Goal: Task Accomplishment & Management: Manage account settings

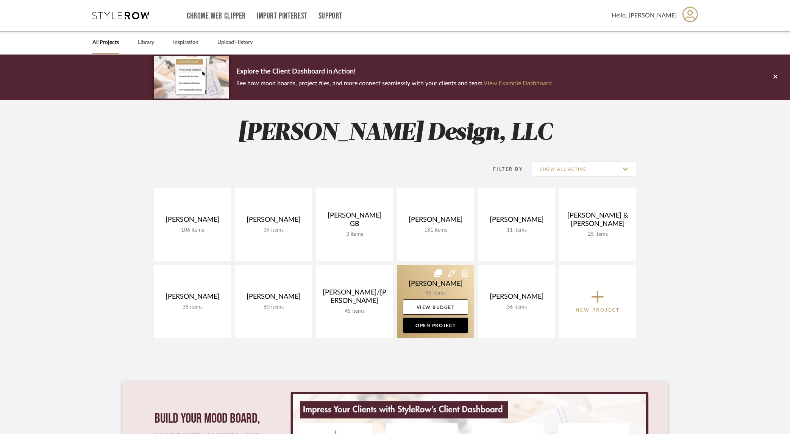
click at [426, 279] on link at bounding box center [435, 301] width 77 height 73
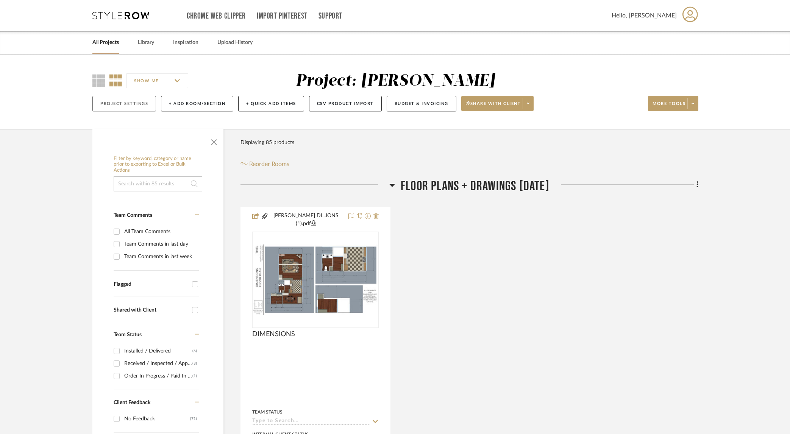
click at [125, 103] on button "Project Settings" at bounding box center [124, 104] width 64 height 16
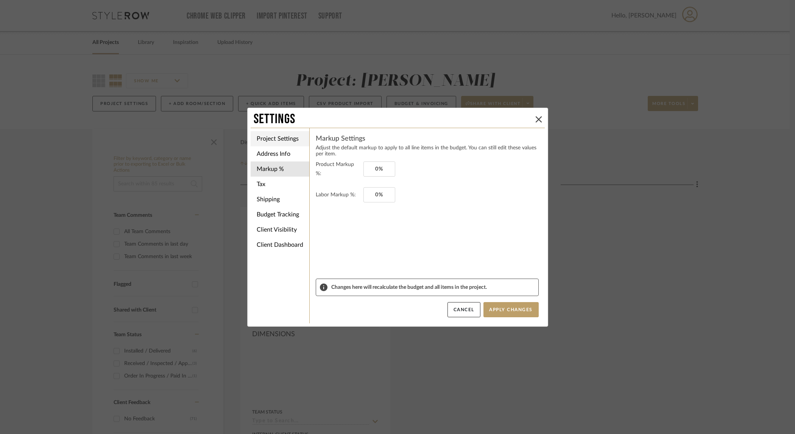
click at [275, 137] on li "Project Settings" at bounding box center [280, 138] width 59 height 15
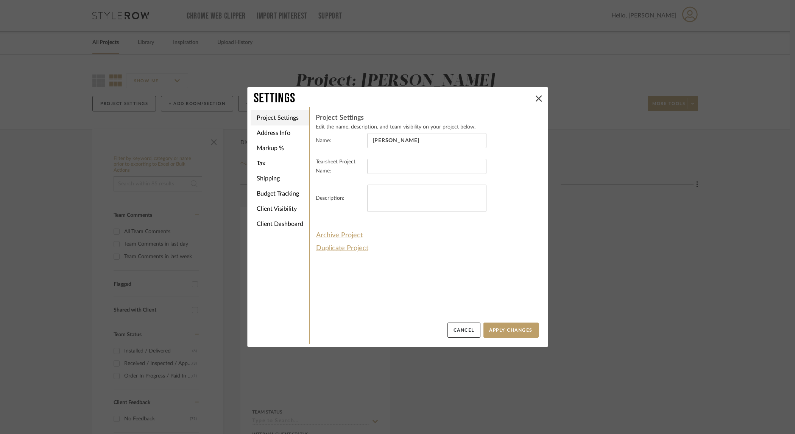
click at [275, 137] on li "Address Info" at bounding box center [280, 132] width 59 height 15
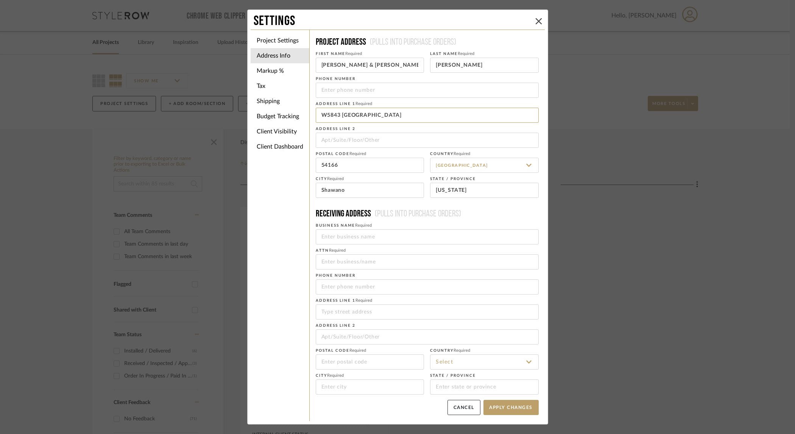
drag, startPoint x: 386, startPoint y: 116, endPoint x: 310, endPoint y: 112, distance: 76.2
click at [310, 112] on div "Project Address (Pulls into purchase orders) First Name Required [PERSON_NAME] …" at bounding box center [427, 225] width 236 height 391
click at [752, 182] on div "Settings Project Settings Address Info Markup % Tax Shipping Budget Tracking Cl…" at bounding box center [397, 217] width 795 height 434
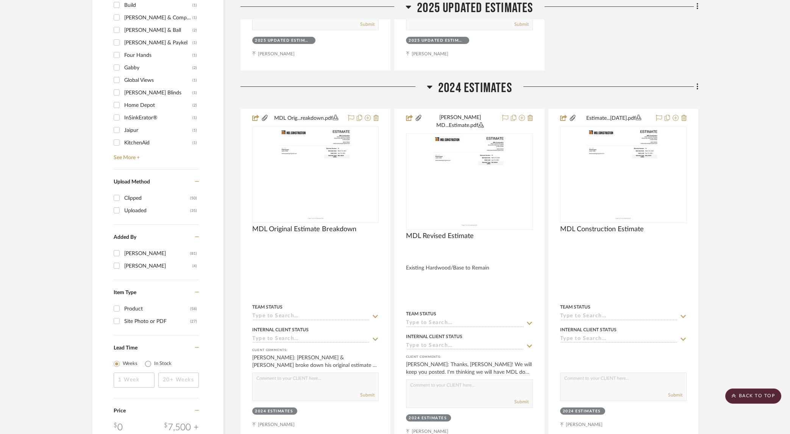
scroll to position [871, 0]
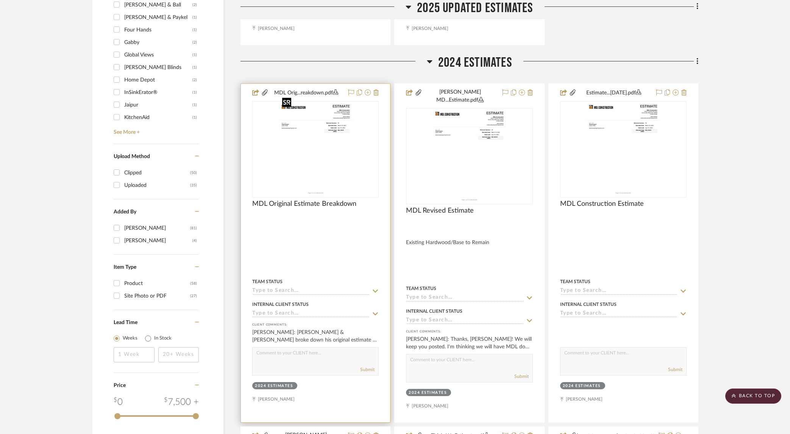
click at [0, 0] on img at bounding box center [0, 0] width 0 height 0
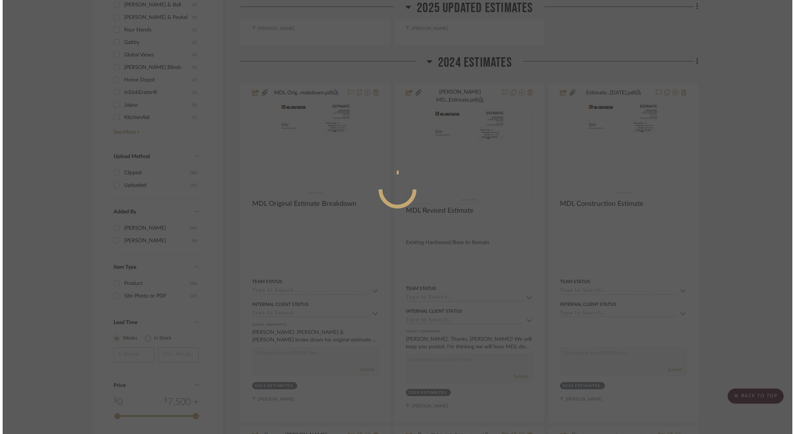
scroll to position [0, 0]
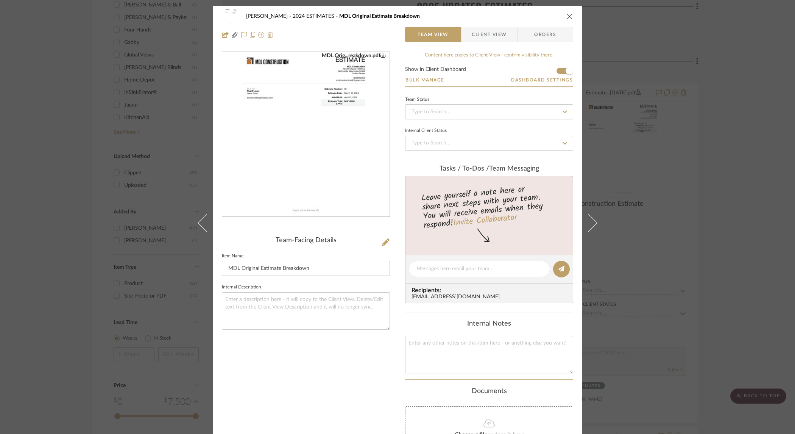
click at [288, 143] on img "0" at bounding box center [305, 134] width 127 height 164
click at [719, 199] on div "[PERSON_NAME] 2024 ESTIMATES MDL Original Estimate Breakdown Team View Client V…" at bounding box center [397, 217] width 795 height 434
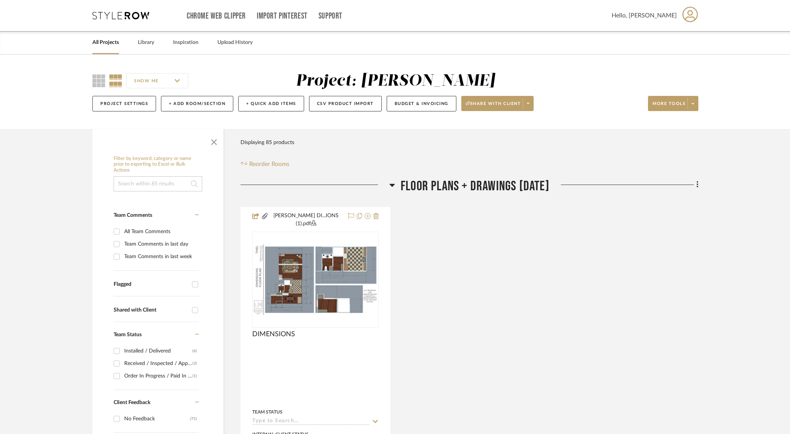
click at [114, 44] on link "All Projects" at bounding box center [105, 42] width 27 height 10
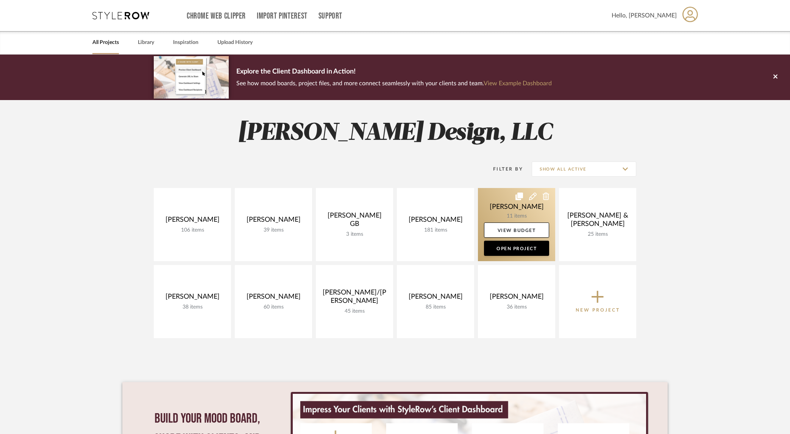
click at [501, 206] on link at bounding box center [516, 224] width 77 height 73
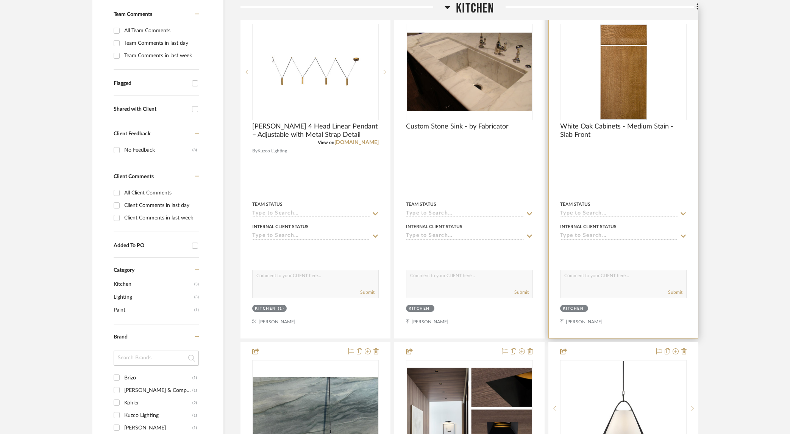
scroll to position [313, 0]
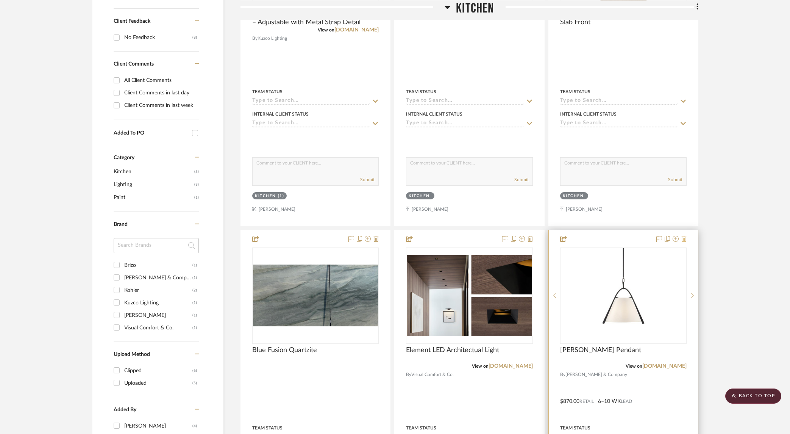
click at [684, 237] on icon at bounding box center [683, 239] width 5 height 6
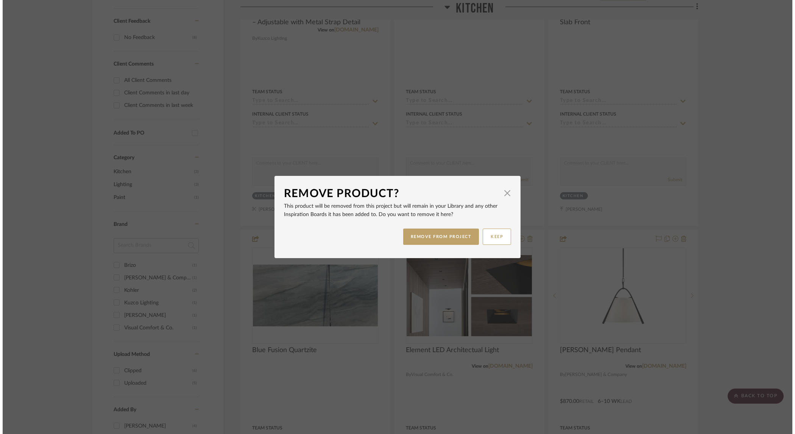
scroll to position [0, 0]
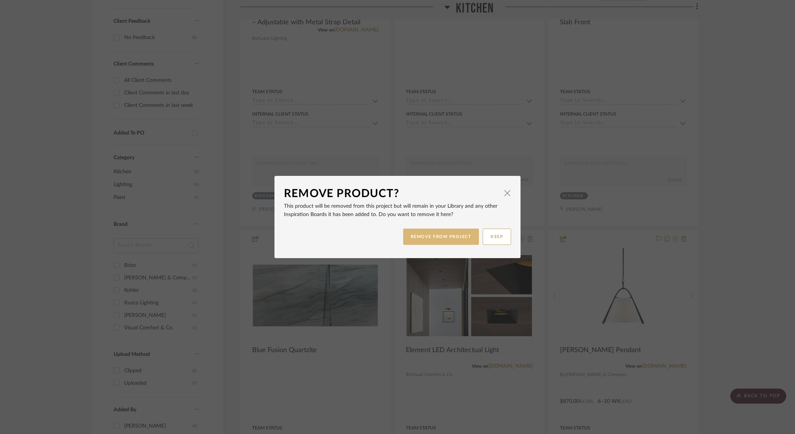
click at [453, 242] on button "REMOVE FROM PROJECT" at bounding box center [441, 236] width 76 height 16
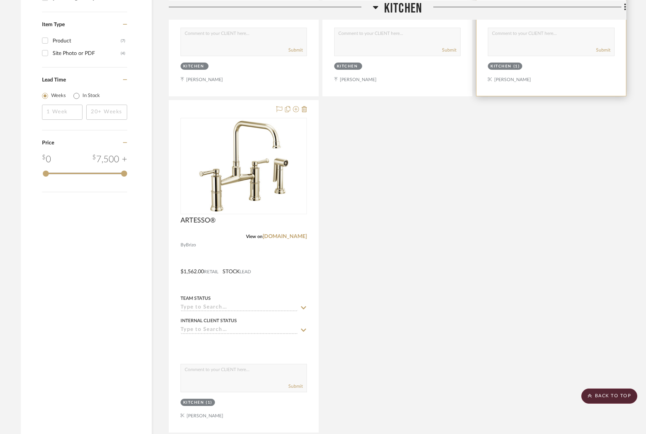
scroll to position [860, 0]
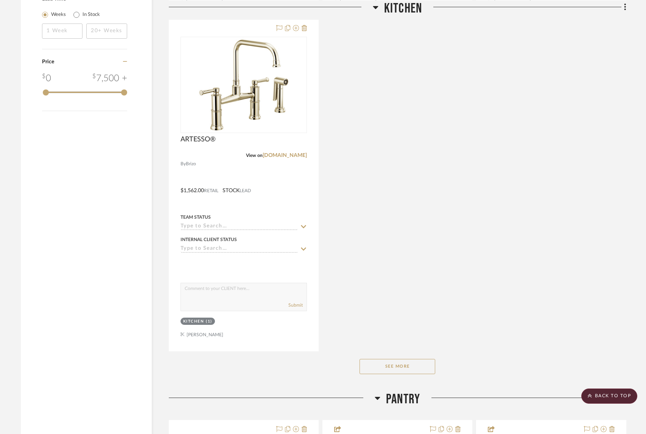
click at [376, 369] on button "See More" at bounding box center [398, 366] width 76 height 15
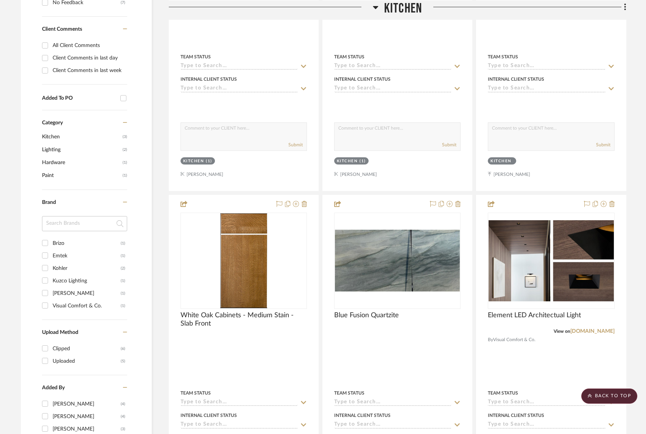
scroll to position [349, 0]
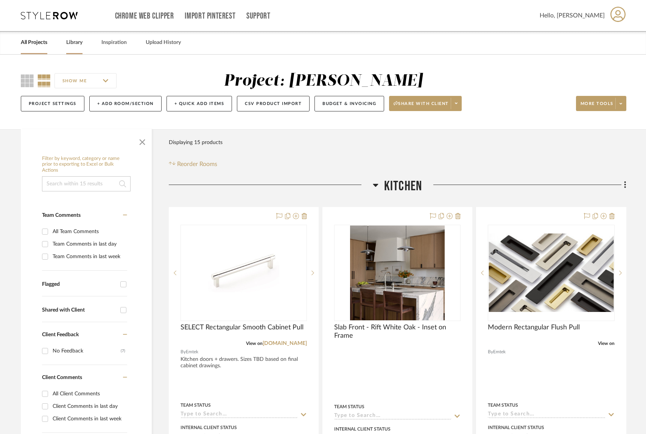
click at [73, 44] on link "Library" at bounding box center [74, 42] width 16 height 10
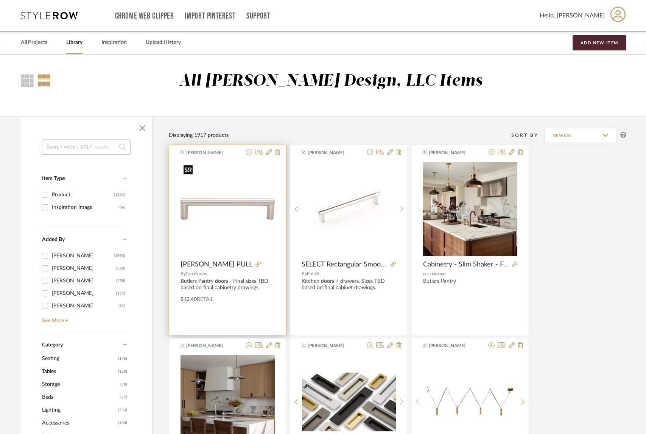
scroll to position [0, 0]
click at [242, 204] on img "0" at bounding box center [228, 208] width 94 height 94
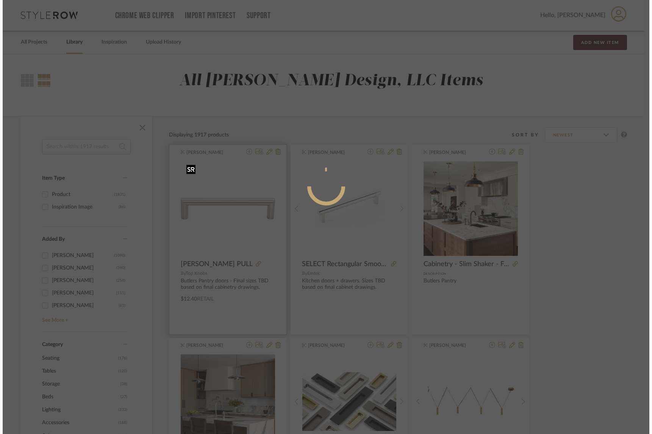
scroll to position [0, 0]
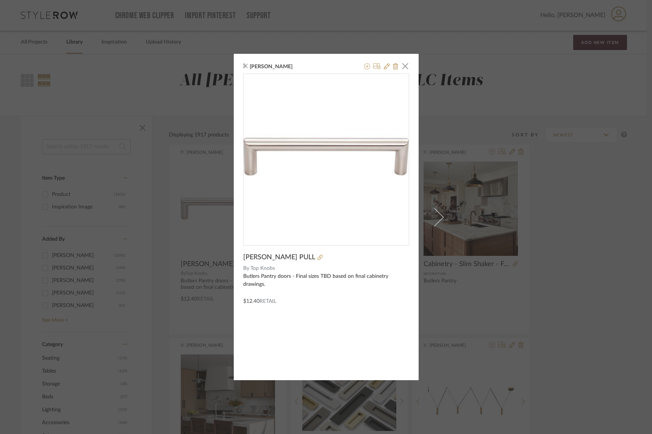
click at [634, 194] on div "Dana Enderby × KINNEY PULL By Top Knobs Butlers Pantry doors - Final sizes TBD …" at bounding box center [326, 217] width 652 height 434
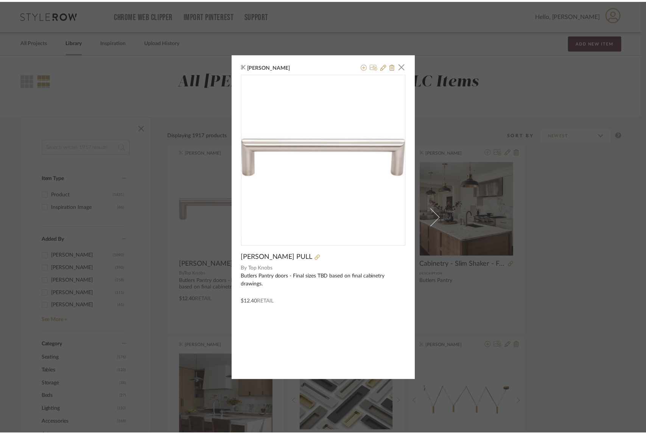
scroll to position [0, 0]
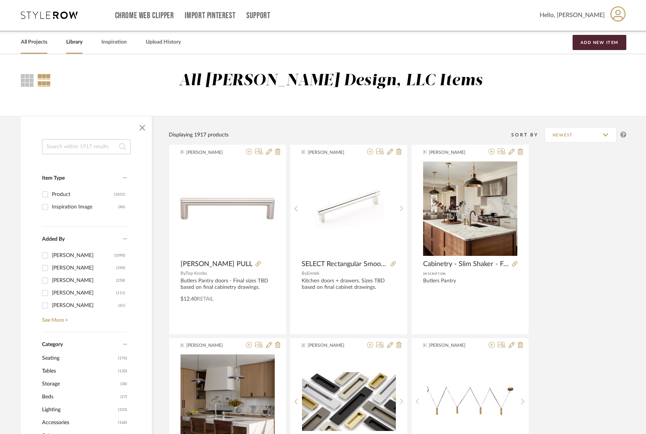
click at [28, 36] on div "All Projects" at bounding box center [34, 42] width 27 height 23
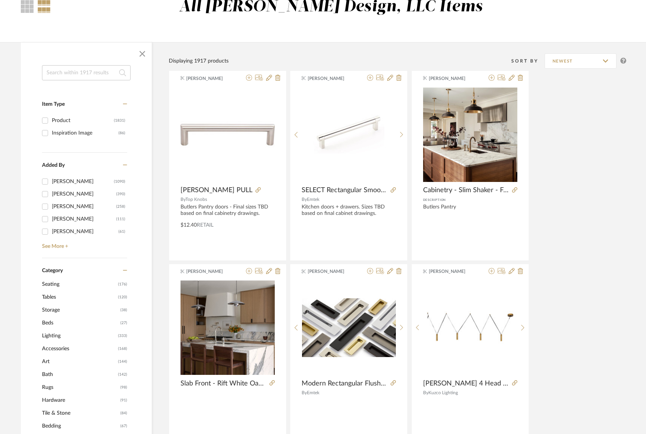
scroll to position [0, 0]
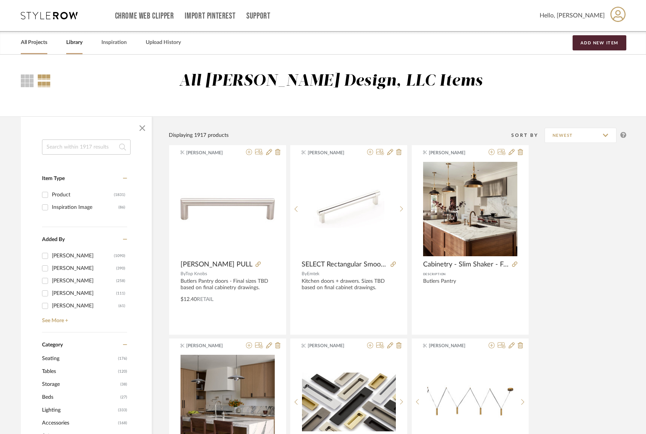
click at [36, 44] on link "All Projects" at bounding box center [34, 42] width 27 height 10
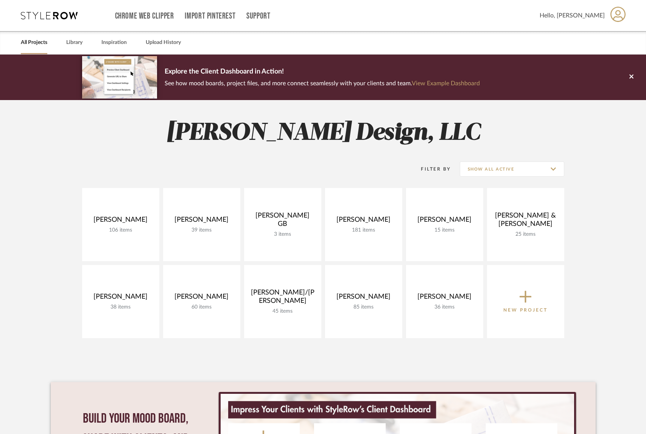
scroll to position [3, 0]
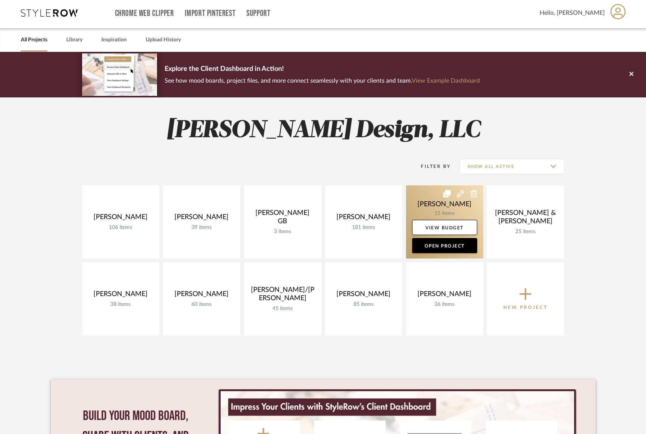
click at [435, 207] on link at bounding box center [444, 221] width 77 height 73
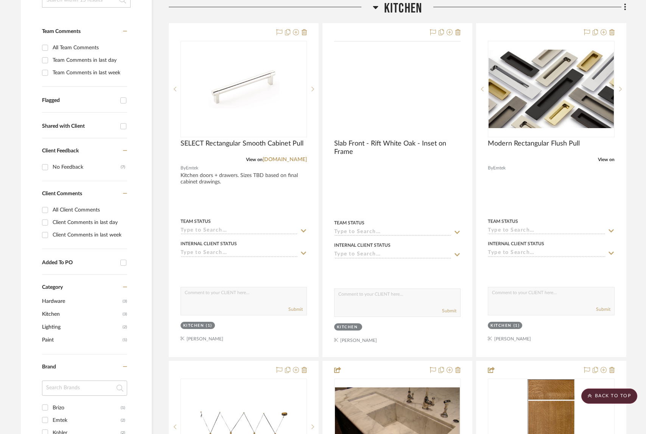
scroll to position [174, 0]
